Goal: Task Accomplishment & Management: Complete application form

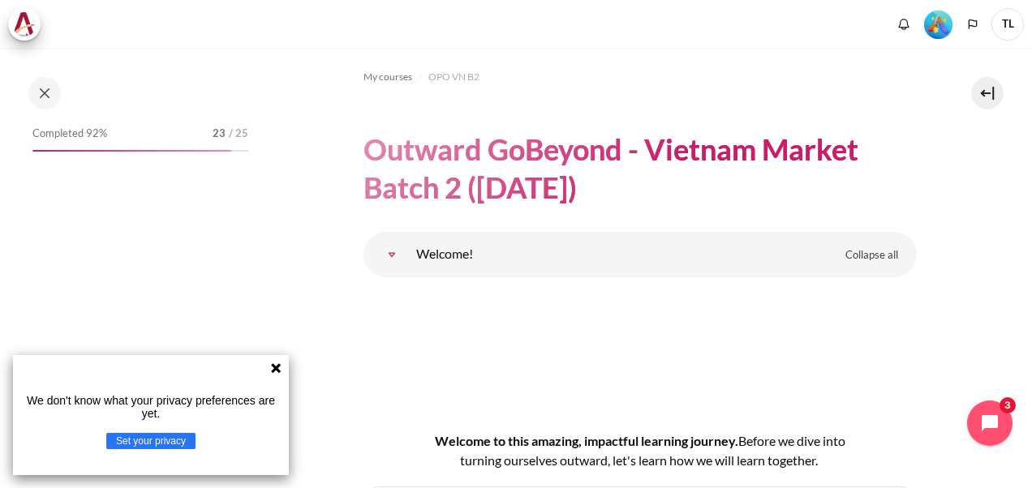
click at [274, 370] on icon at bounding box center [276, 368] width 10 height 10
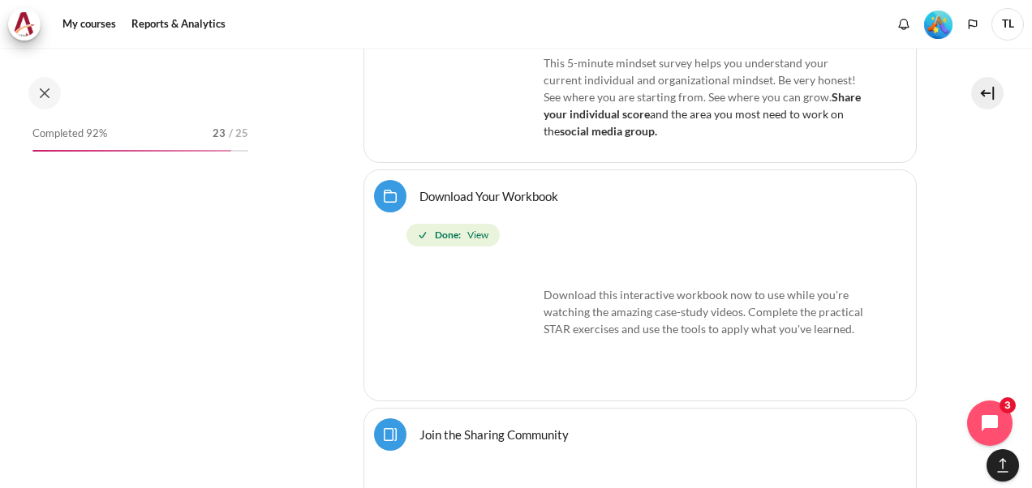
scroll to position [1019, 0]
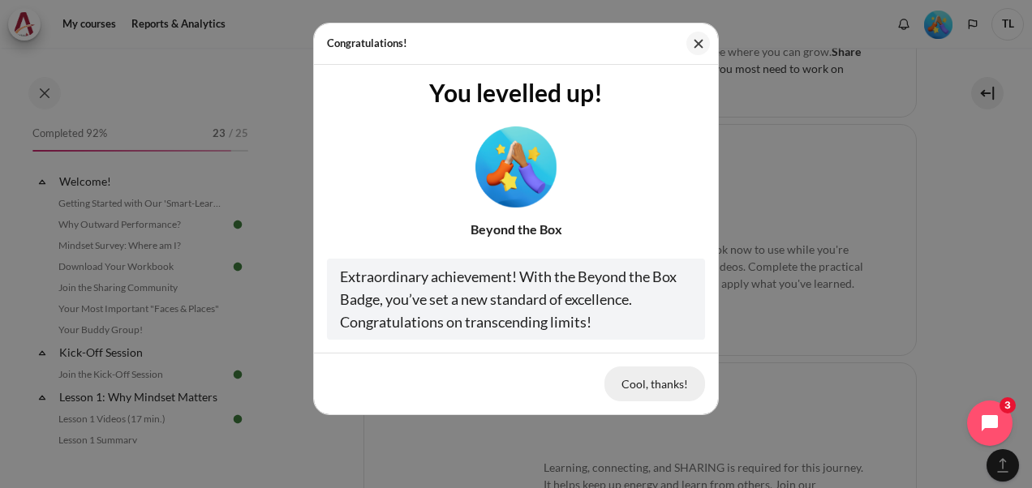
click at [630, 376] on button "Cool, thanks!" at bounding box center [654, 384] width 101 height 34
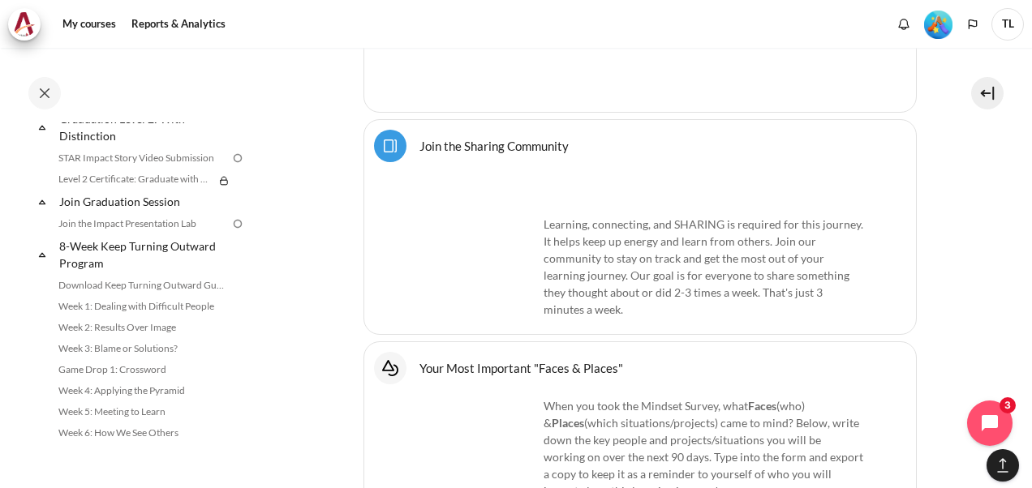
scroll to position [1822, 0]
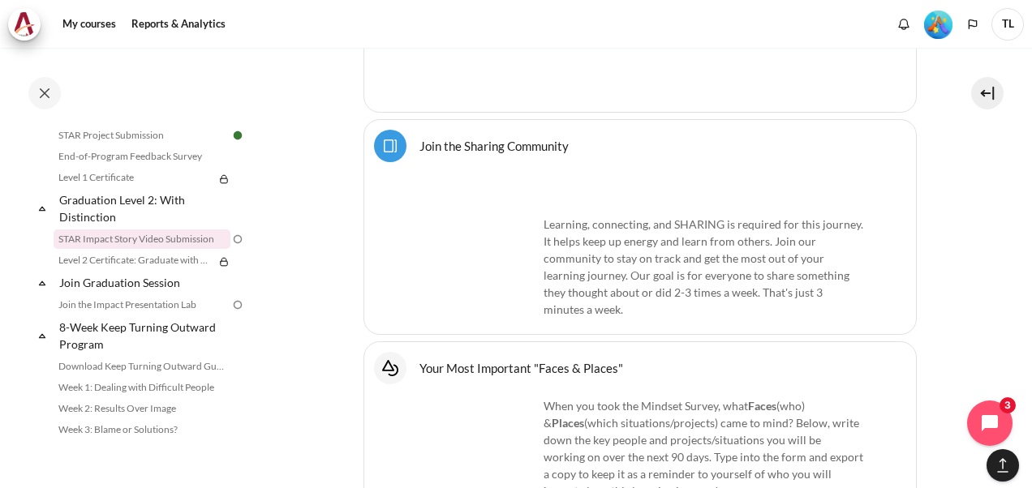
click at [155, 249] on link "STAR Impact Story Video Submission" at bounding box center [142, 239] width 177 height 19
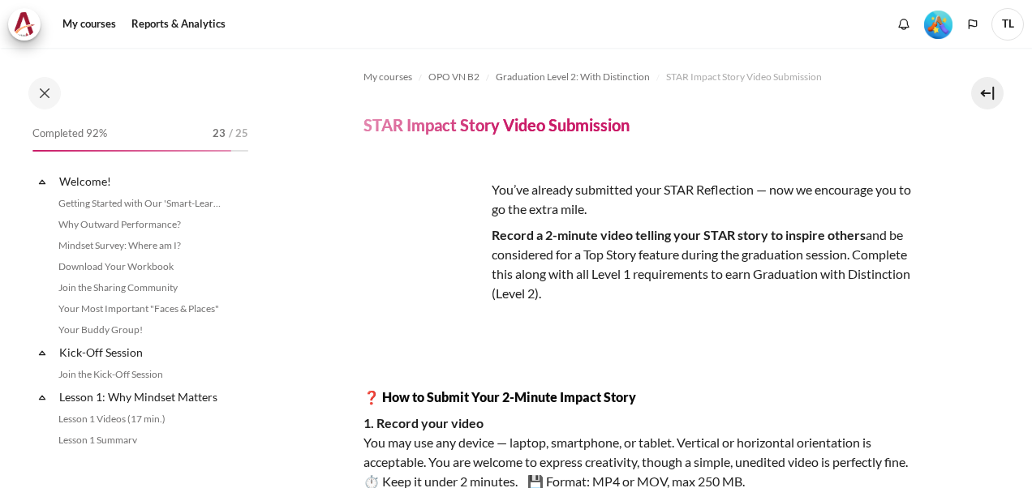
scroll to position [1796, 0]
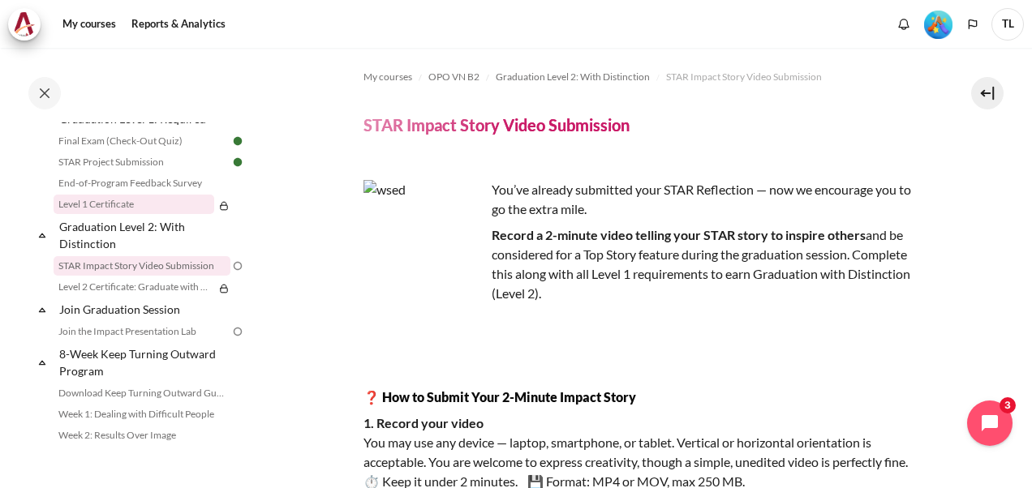
click at [145, 214] on link "Level 1 Certificate" at bounding box center [134, 204] width 161 height 19
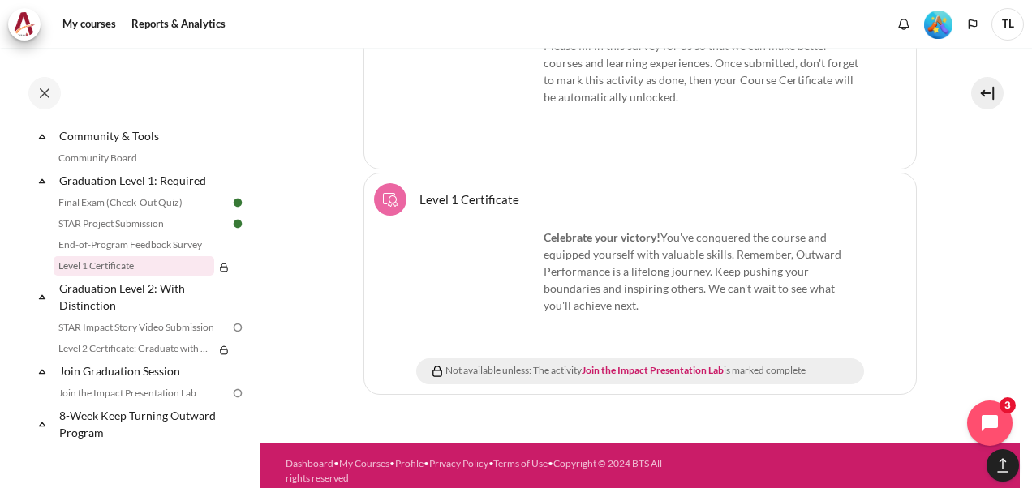
scroll to position [2590, 0]
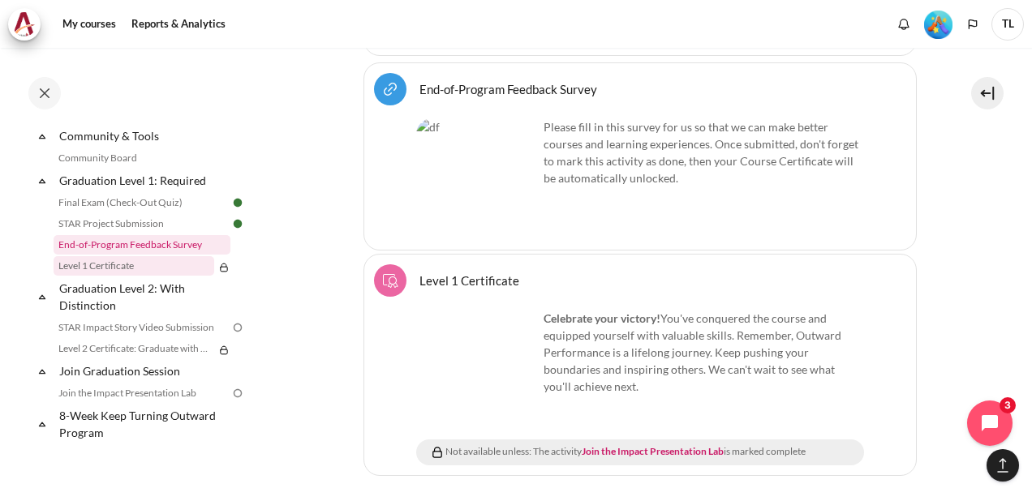
click at [152, 255] on link "End-of-Program Feedback Survey" at bounding box center [142, 244] width 177 height 19
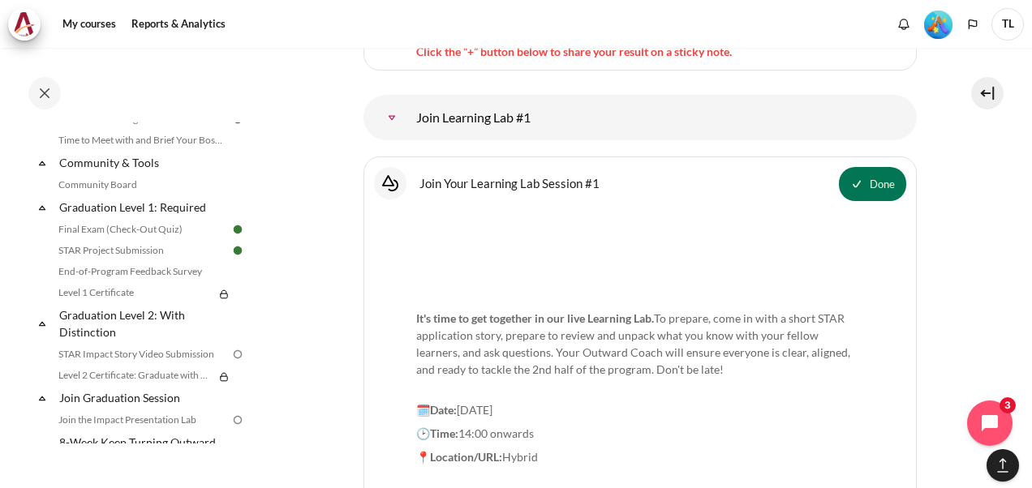
scroll to position [1733, 0]
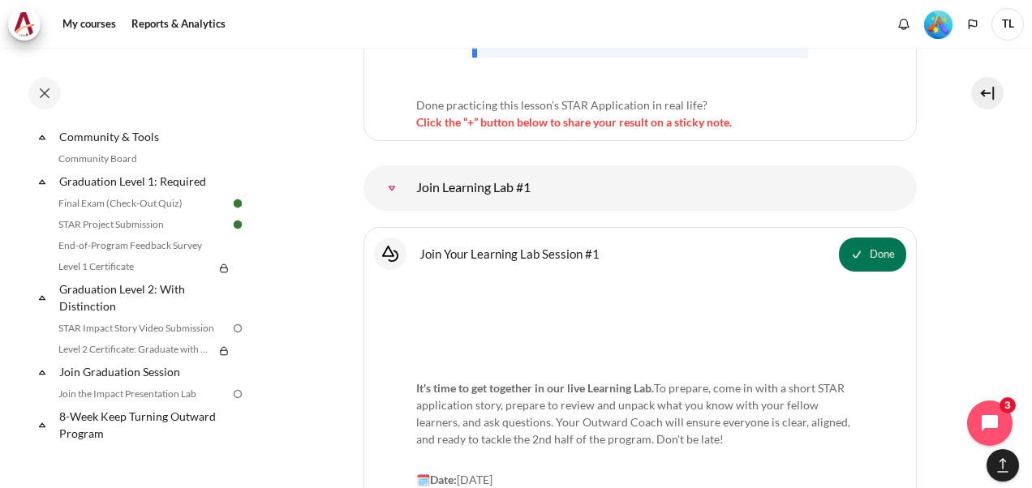
click at [217, 275] on img at bounding box center [223, 268] width 13 height 13
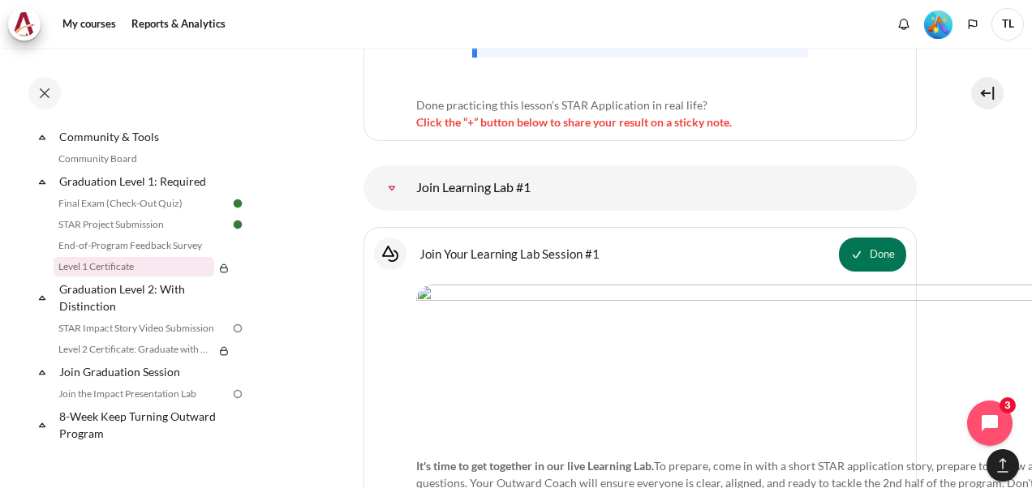
click at [127, 277] on link "Level 1 Certificate" at bounding box center [134, 266] width 161 height 19
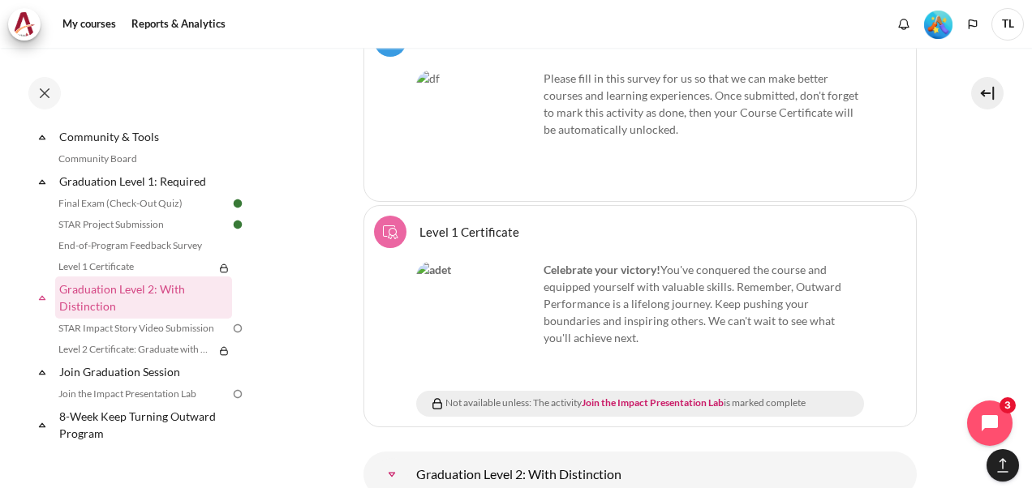
scroll to position [21570, 0]
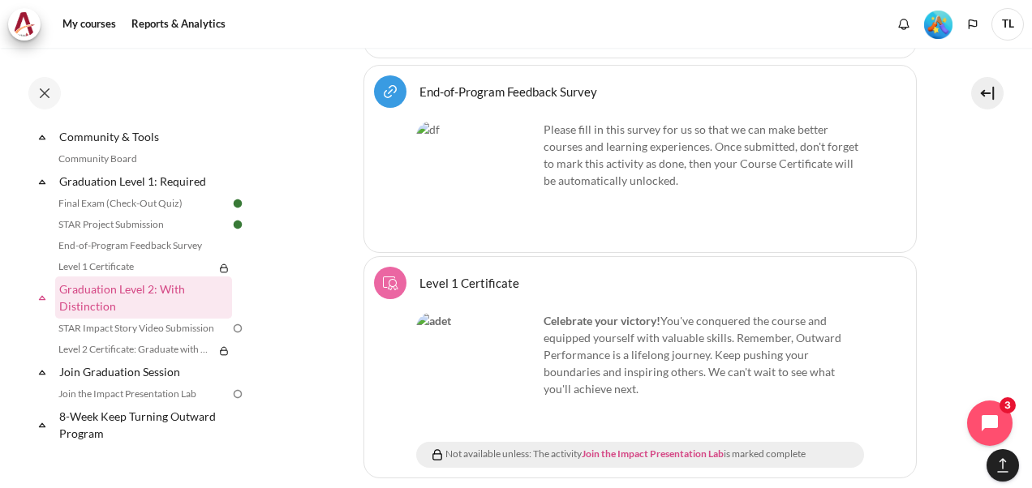
click at [619, 448] on link "Join the Impact Presentation Lab" at bounding box center [653, 454] width 142 height 12
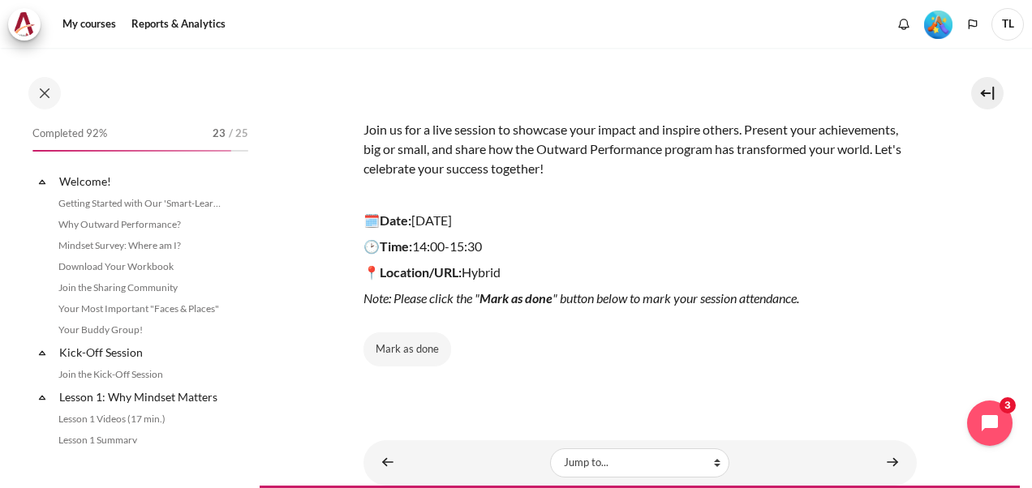
scroll to position [1861, 0]
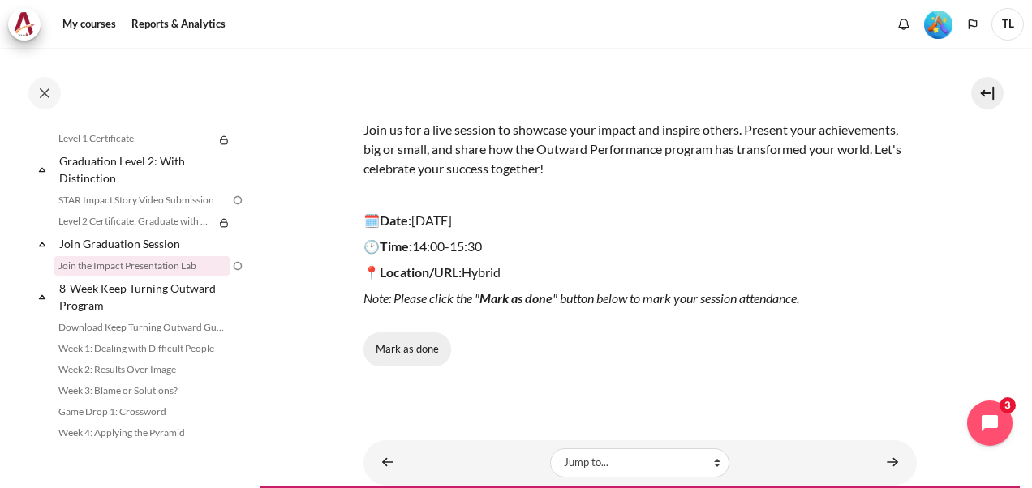
click at [424, 357] on button "Mark as done" at bounding box center [407, 350] width 88 height 34
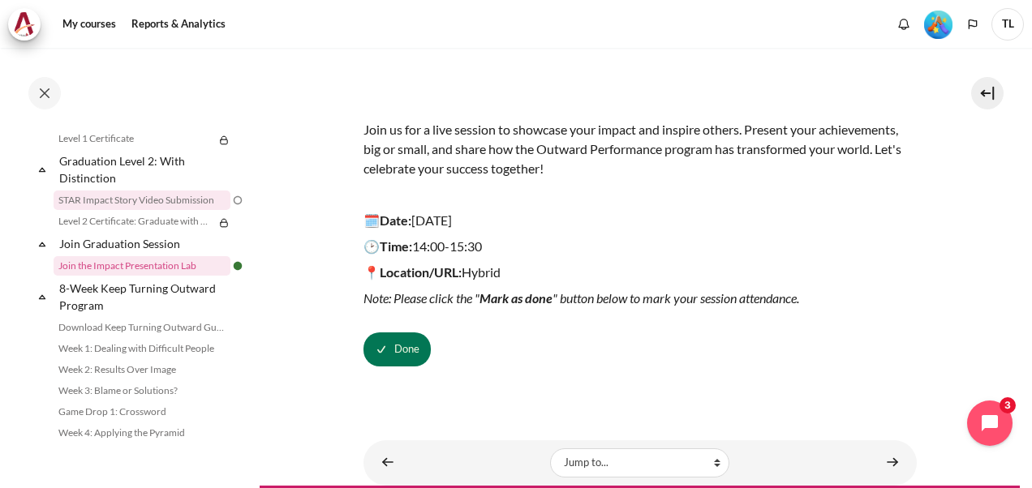
click at [178, 210] on link "STAR Impact Story Video Submission" at bounding box center [142, 200] width 177 height 19
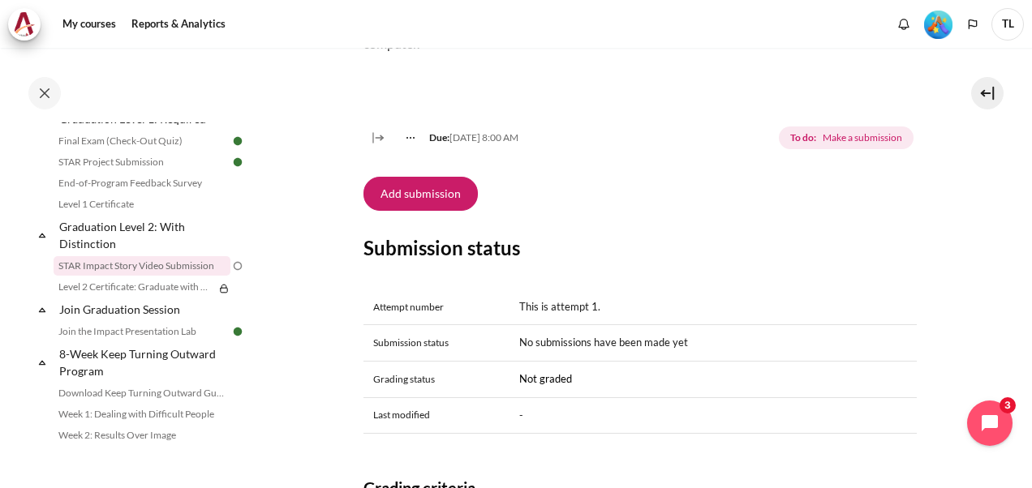
scroll to position [568, 0]
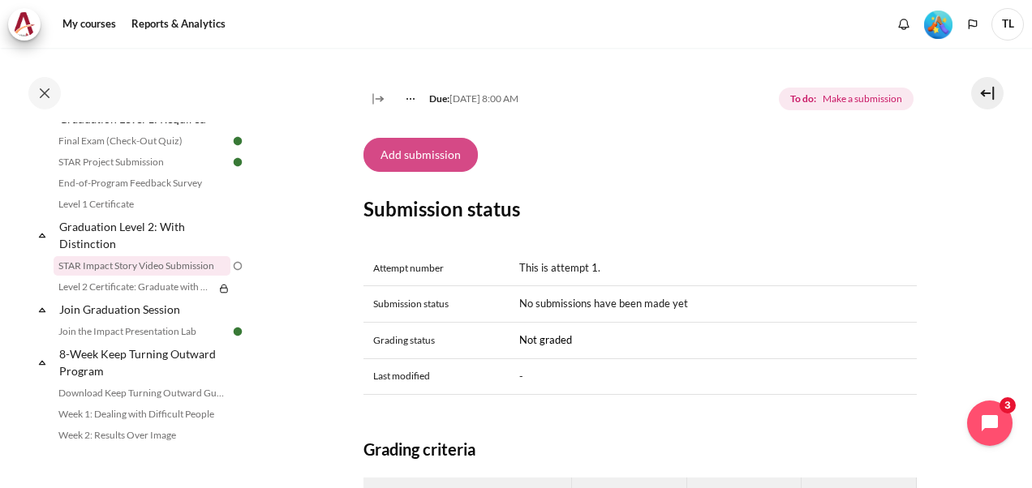
click at [452, 172] on button "Add submission" at bounding box center [420, 155] width 114 height 34
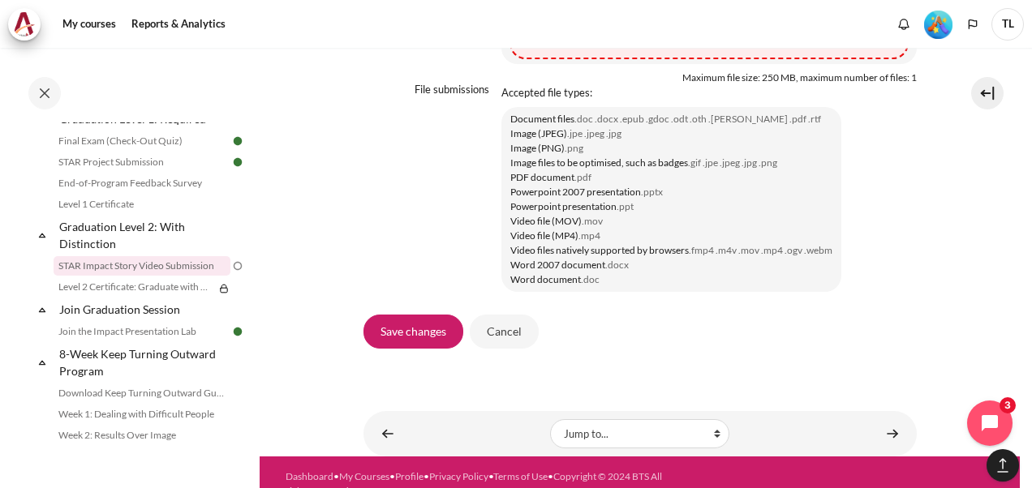
scroll to position [1604, 0]
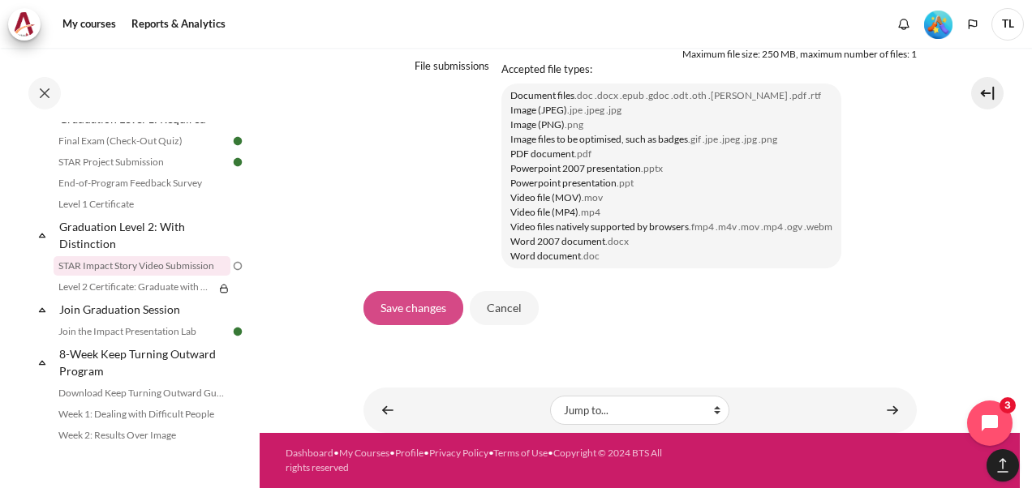
click at [426, 316] on input "Save changes" at bounding box center [413, 308] width 100 height 34
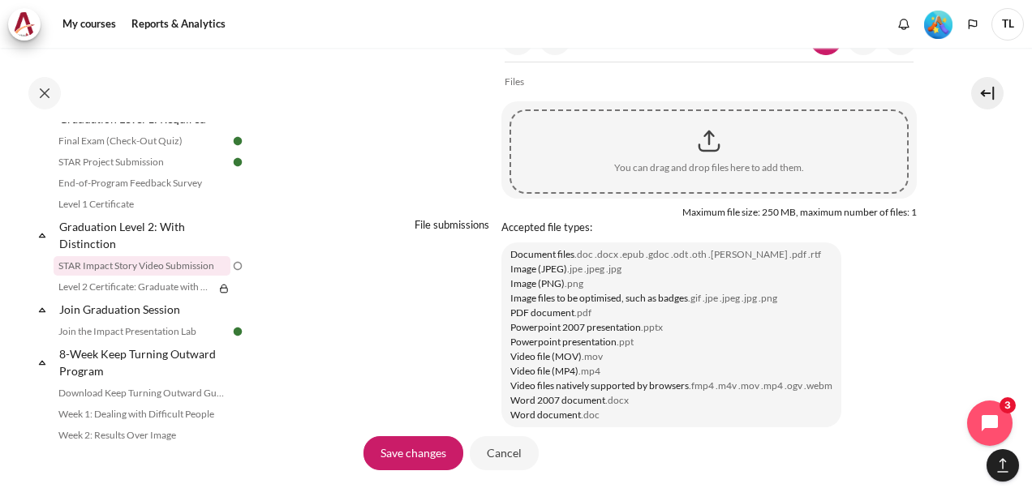
scroll to position [1486, 0]
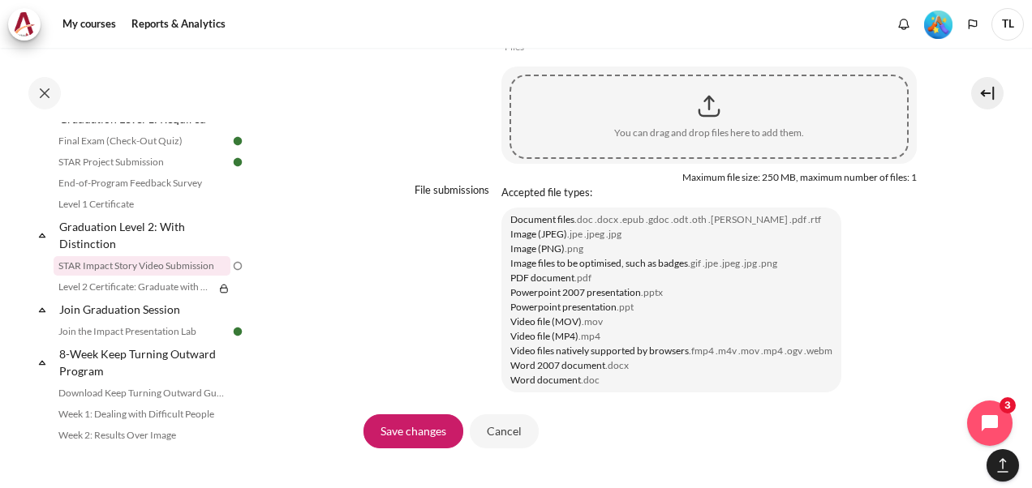
click at [699, 127] on div "Content" at bounding box center [709, 106] width 396 height 41
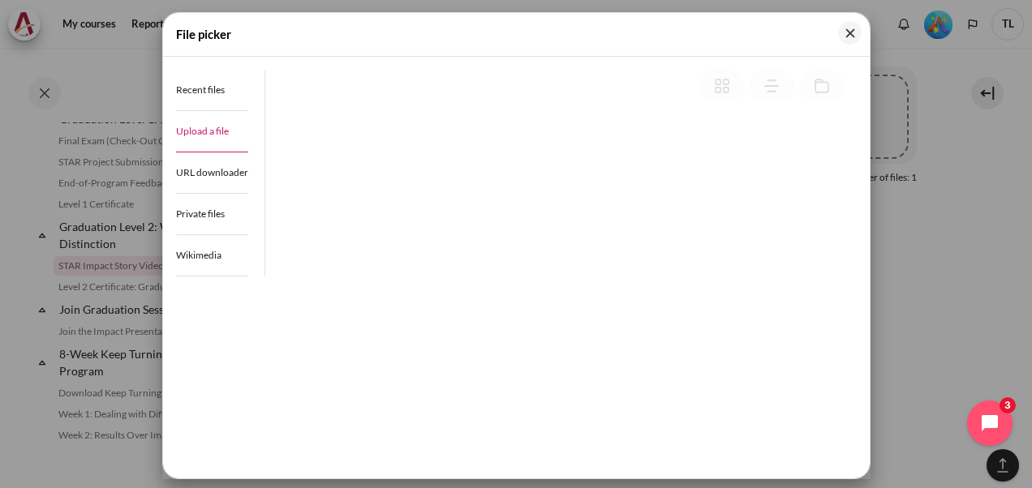
click at [219, 133] on span "Upload a file" at bounding box center [202, 131] width 53 height 12
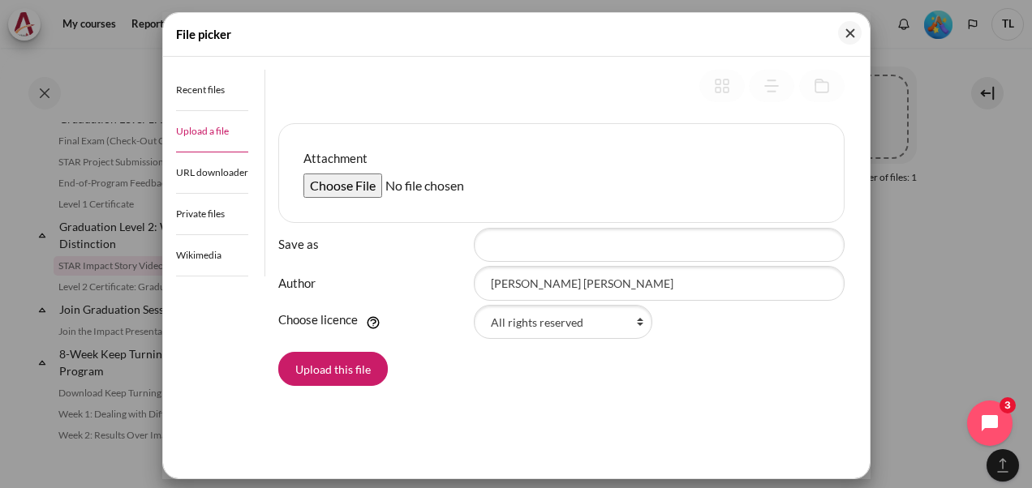
click at [360, 182] on input "Attachment" at bounding box center [427, 186] width 248 height 24
type input "C:\fakepath\7028963650796.mp4"
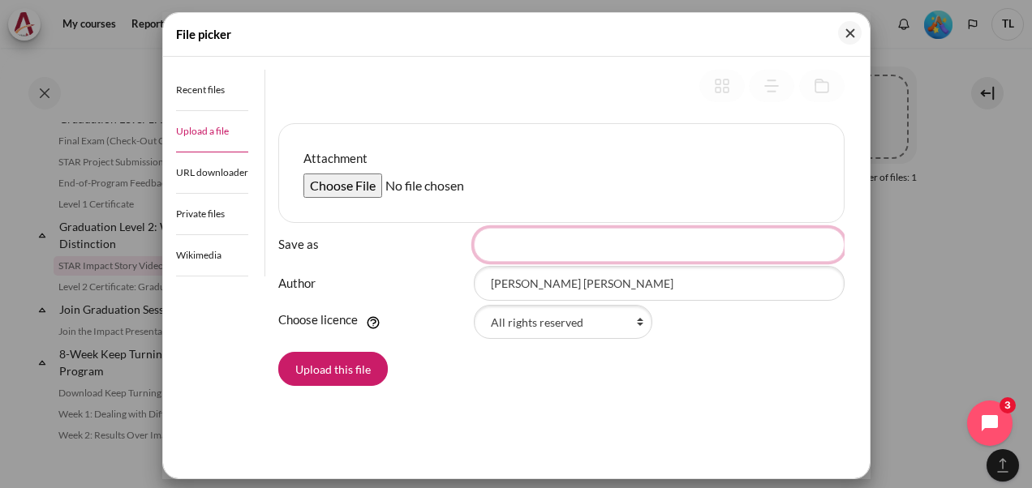
click at [518, 244] on input "Save as" at bounding box center [659, 245] width 371 height 34
type input "R"
type input "Graduation video"
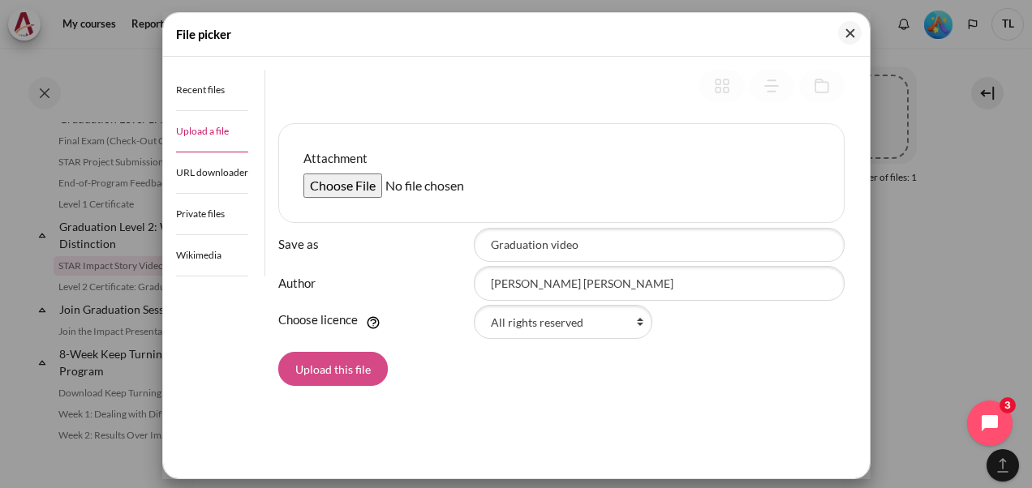
click at [359, 366] on button "Upload this file" at bounding box center [333, 369] width 110 height 34
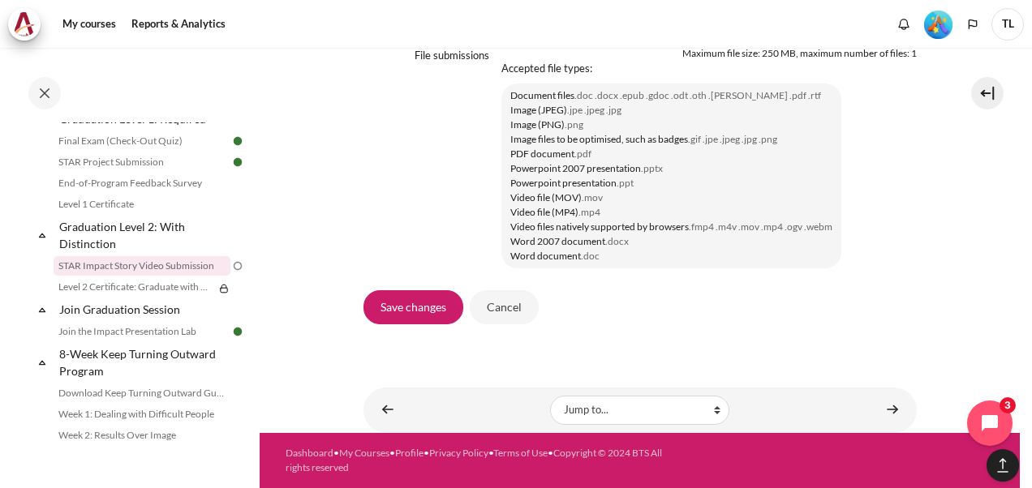
scroll to position [1668, 0]
click at [428, 312] on input "Save changes" at bounding box center [413, 307] width 100 height 34
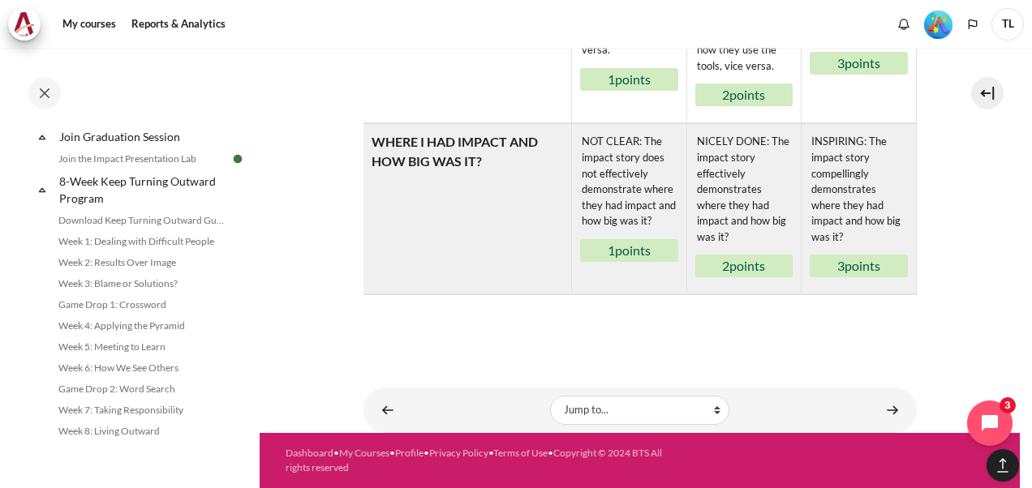
scroll to position [1390, 0]
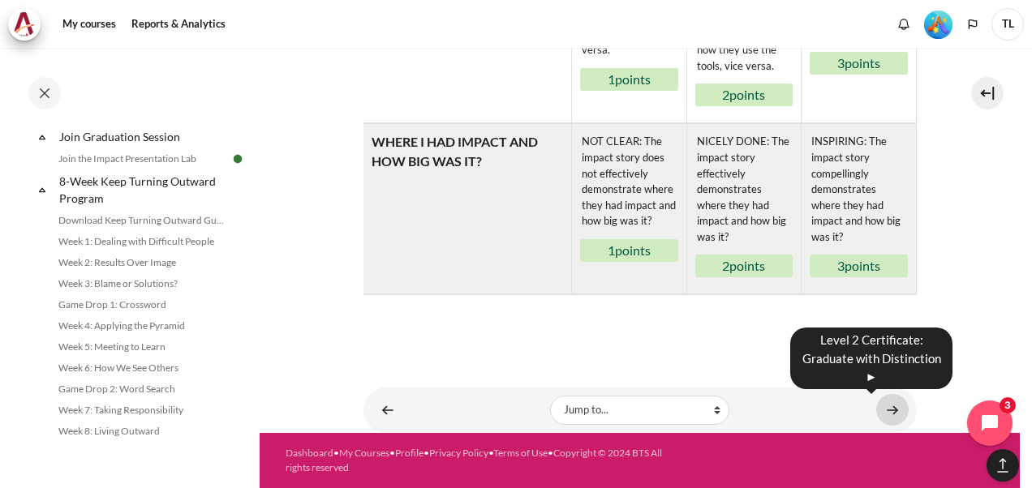
click at [888, 411] on link "Content" at bounding box center [892, 410] width 32 height 32
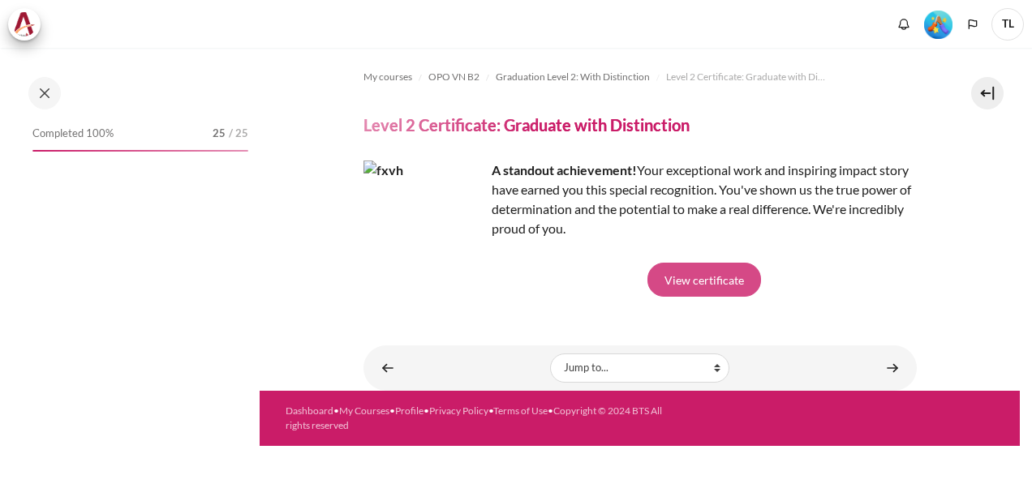
click at [705, 290] on link "View certificate" at bounding box center [704, 280] width 114 height 34
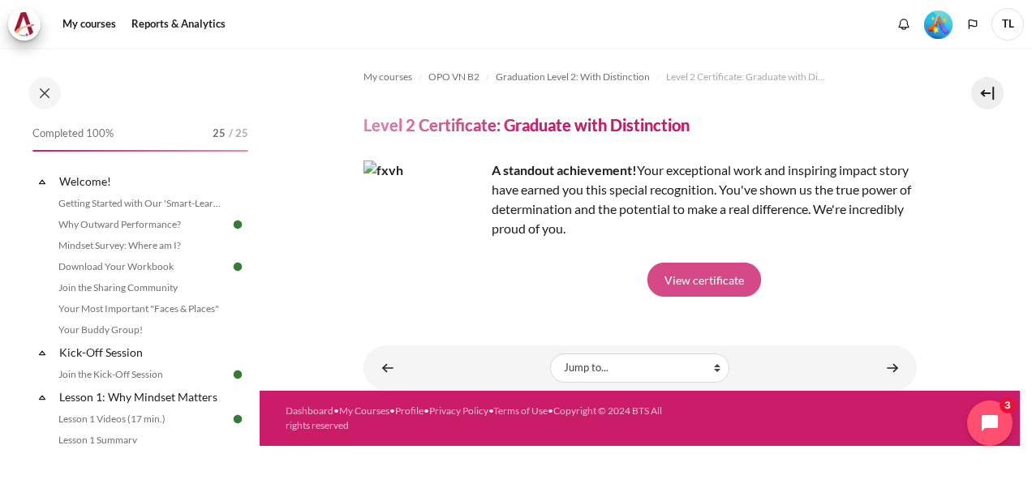
scroll to position [1817, 0]
